Goal: Task Accomplishment & Management: Complete application form

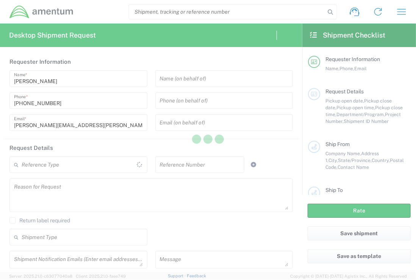
type input "United States"
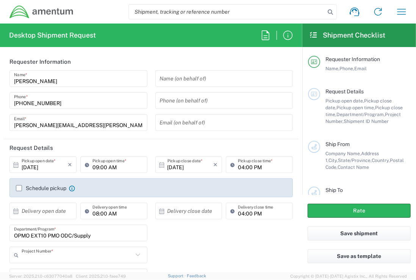
type input "7448.014.002.ODCPMO.IQ"
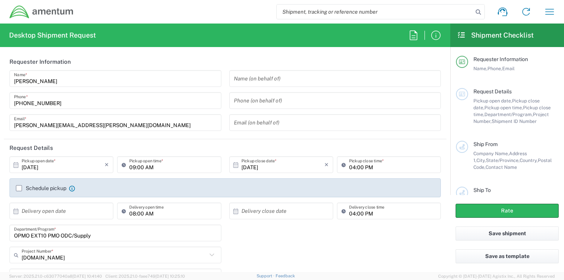
drag, startPoint x: 285, startPoint y: 11, endPoint x: 281, endPoint y: 11, distance: 4.2
click at [281, 11] on input "search" at bounding box center [375, 12] width 196 height 14
paste input "57024072"
type input "57024072"
click at [416, 12] on icon at bounding box center [478, 12] width 11 height 11
